Goal: Task Accomplishment & Management: Use online tool/utility

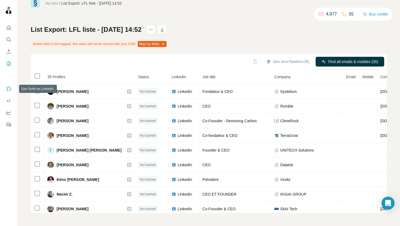
click at [10, 89] on icon "Use Surfe on LinkedIn" at bounding box center [8, 88] width 5 height 5
click at [8, 64] on icon "My lists" at bounding box center [8, 63] width 5 height 5
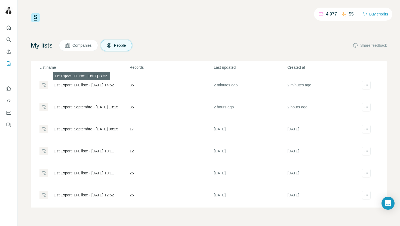
click at [102, 83] on div "List Export: LFL liste - [DATE] 14:52" at bounding box center [84, 84] width 60 height 5
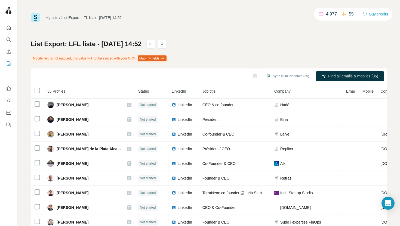
scroll to position [312, 0]
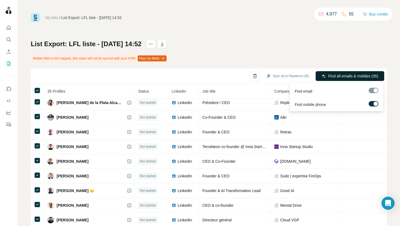
click at [351, 74] on span "Find all emails & mobiles (35)" at bounding box center [353, 75] width 50 height 5
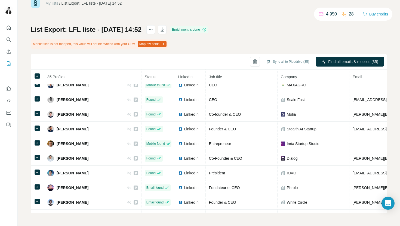
scroll to position [0, 0]
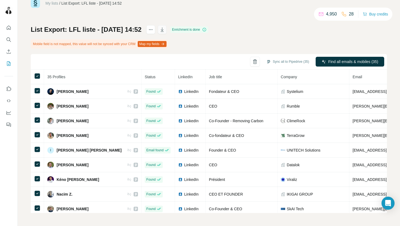
click at [164, 29] on icon "button" at bounding box center [162, 29] width 3 height 4
